Goal: Task Accomplishment & Management: Complete application form

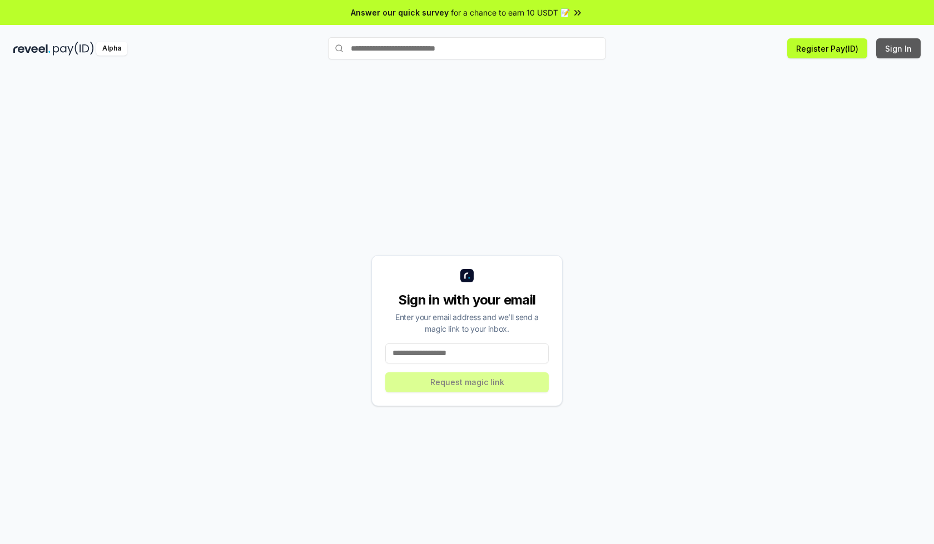
click at [899, 48] on button "Sign In" at bounding box center [898, 48] width 44 height 20
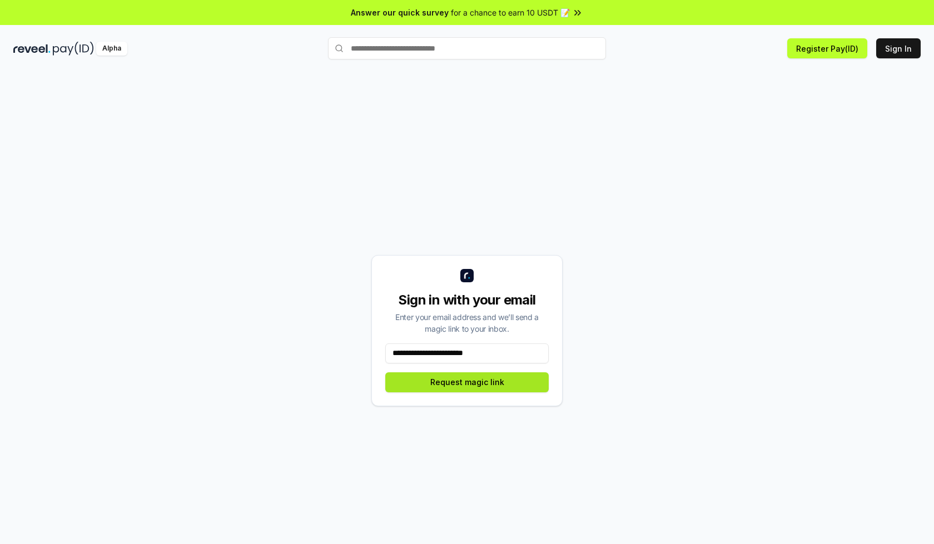
type input "**********"
click at [467, 382] on button "Request magic link" at bounding box center [466, 383] width 163 height 20
